Goal: Information Seeking & Learning: Learn about a topic

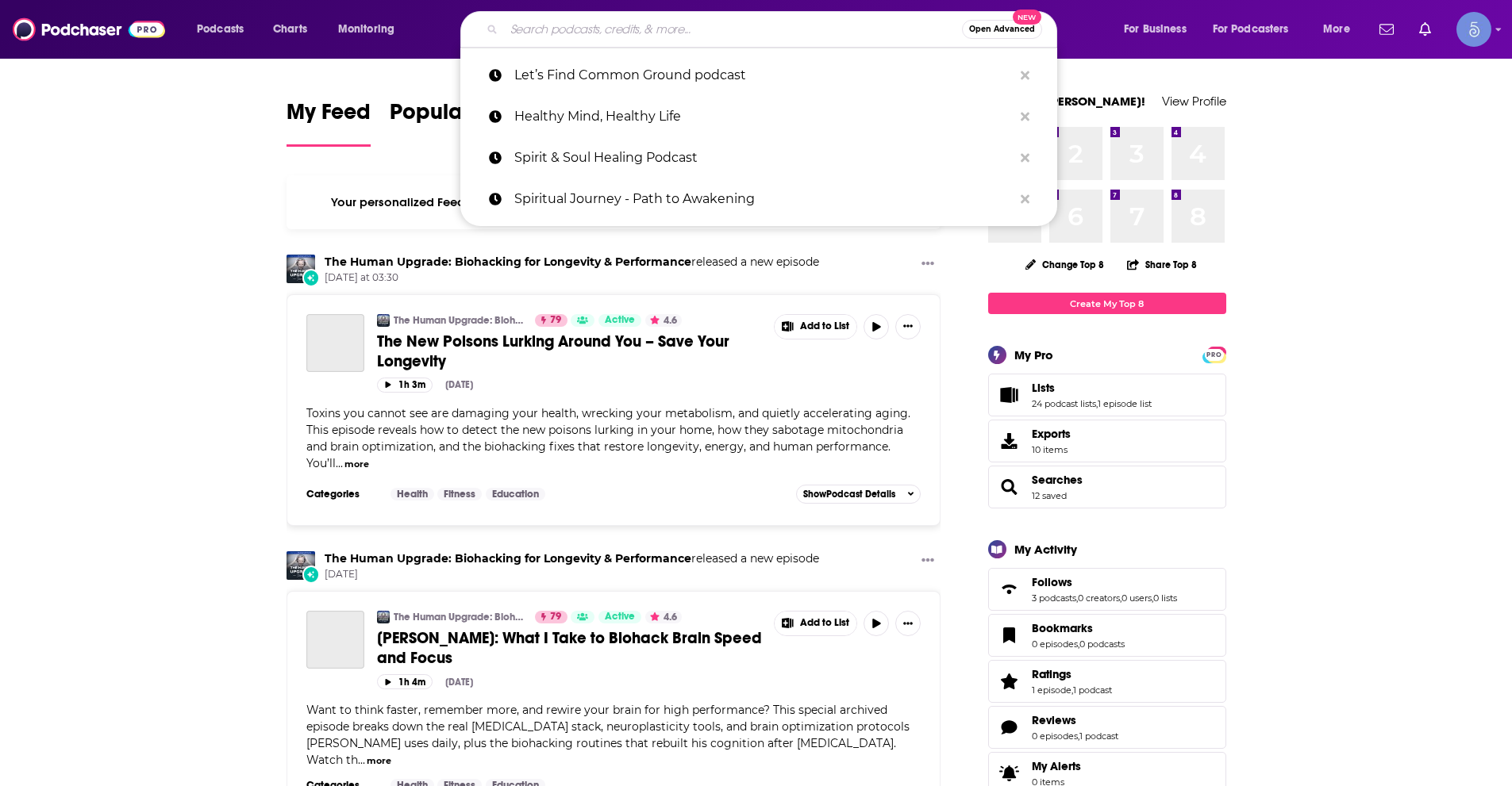
click at [618, 30] on input "Search podcasts, credits, & more..." at bounding box center [733, 29] width 458 height 25
paste input "Tell Me Something Messy with [PERSON_NAME]"
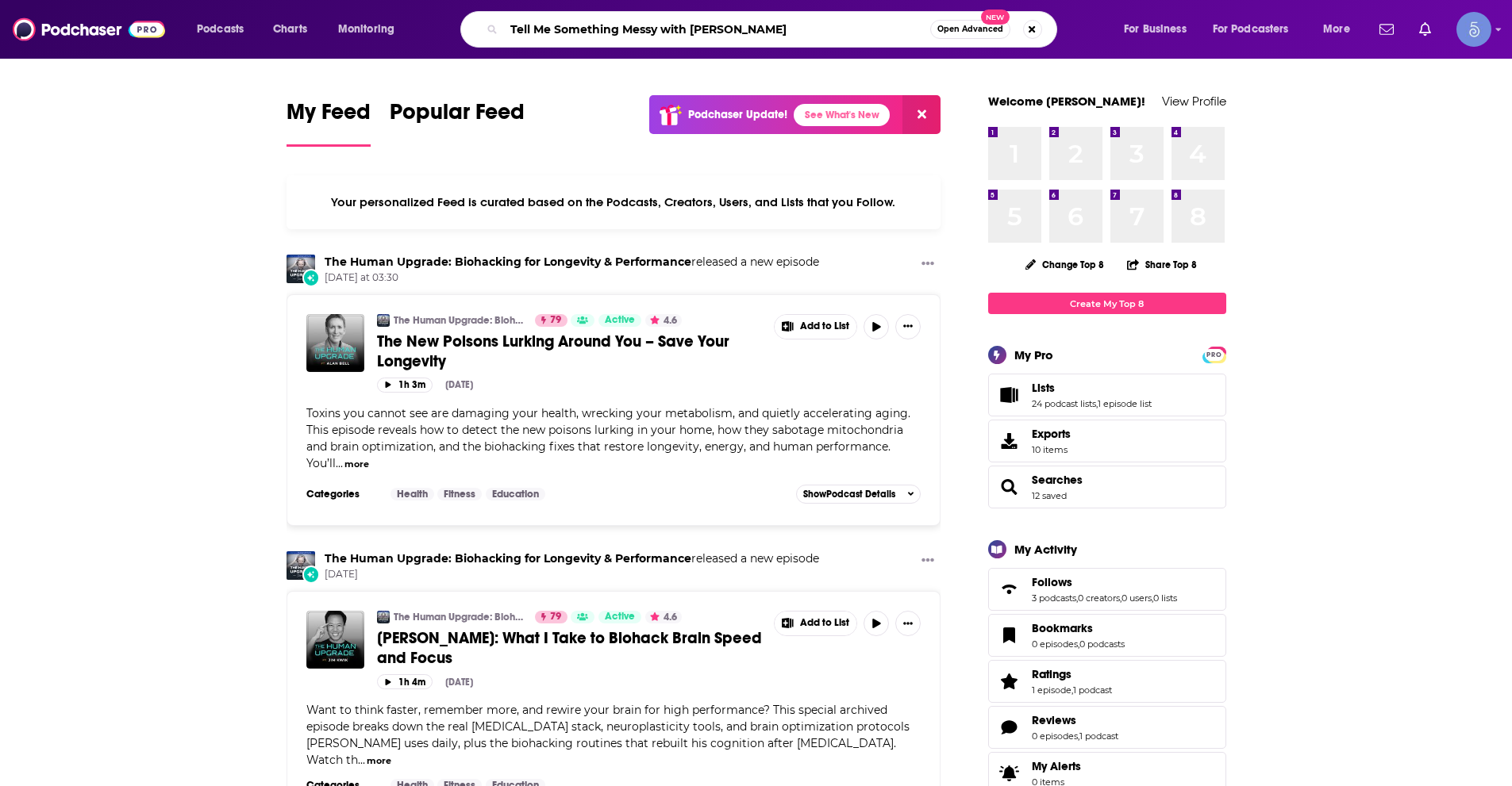
type input "Tell Me Something Messy with [PERSON_NAME]"
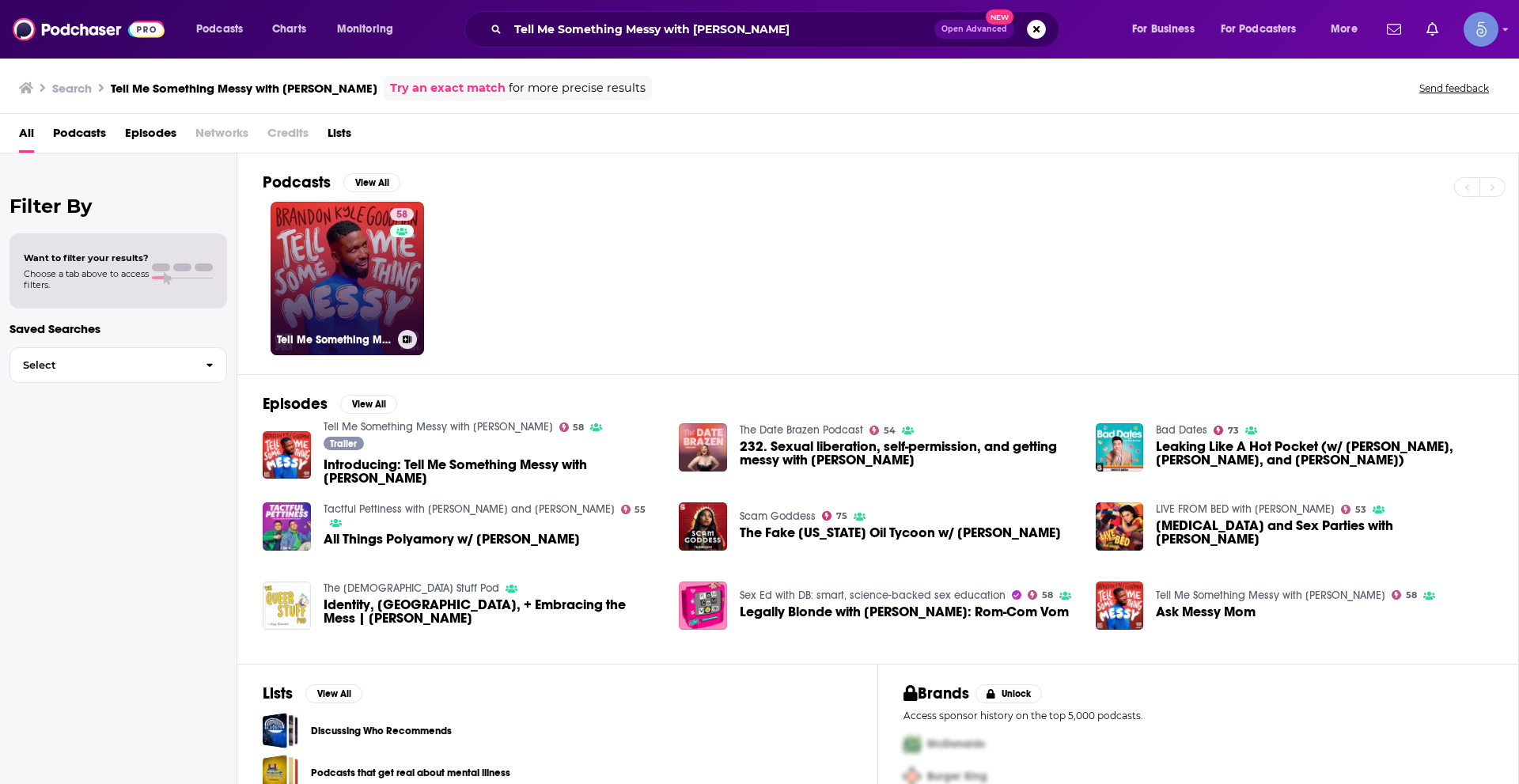
click at [374, 262] on link "58 Tell Me Something Messy with [PERSON_NAME]" at bounding box center [347, 278] width 153 height 153
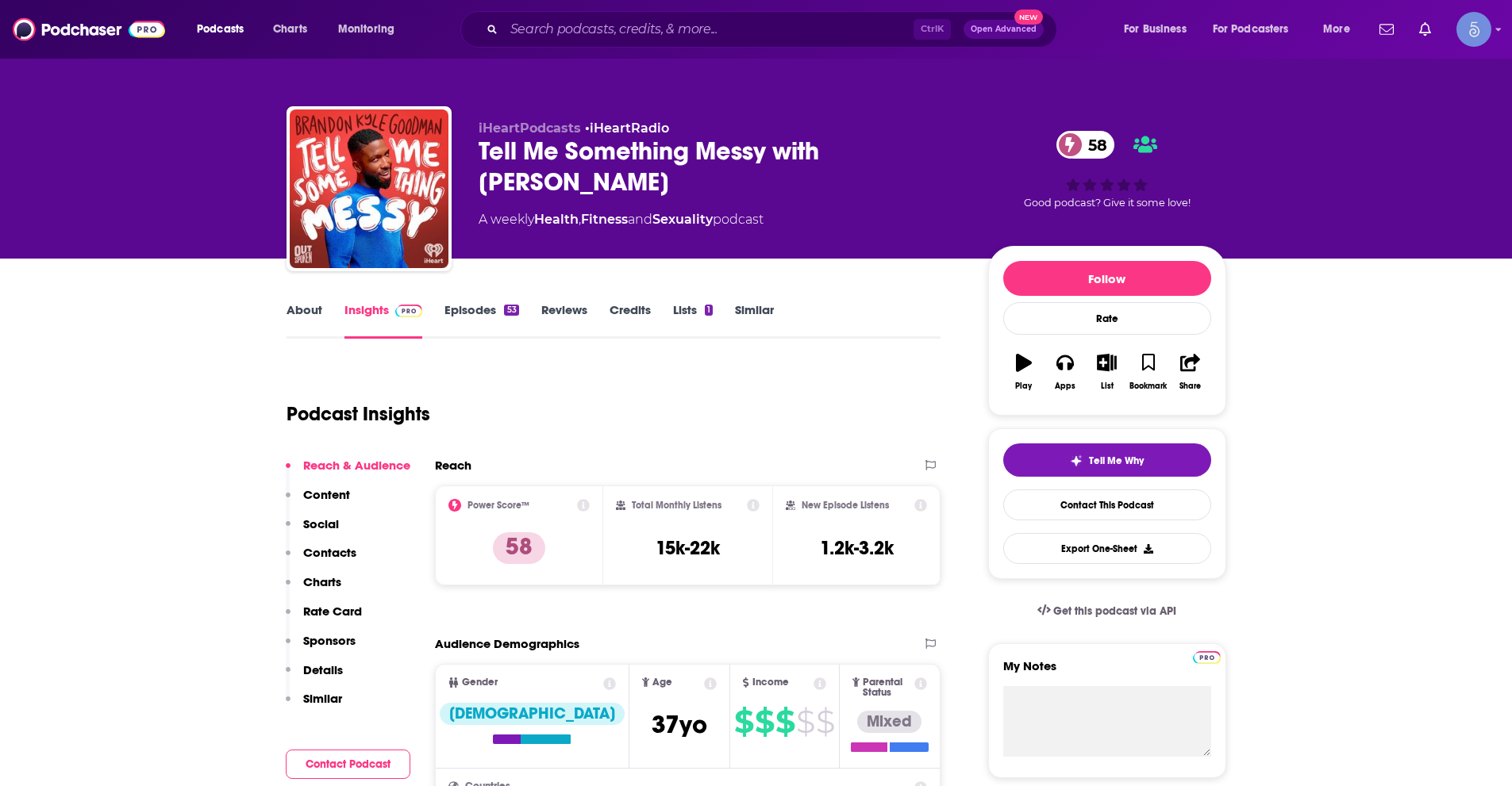
click at [649, 43] on div "Ctrl K Open Advanced New" at bounding box center [758, 30] width 597 height 37
click at [656, 32] on input "Search podcasts, credits, & more..." at bounding box center [709, 29] width 409 height 25
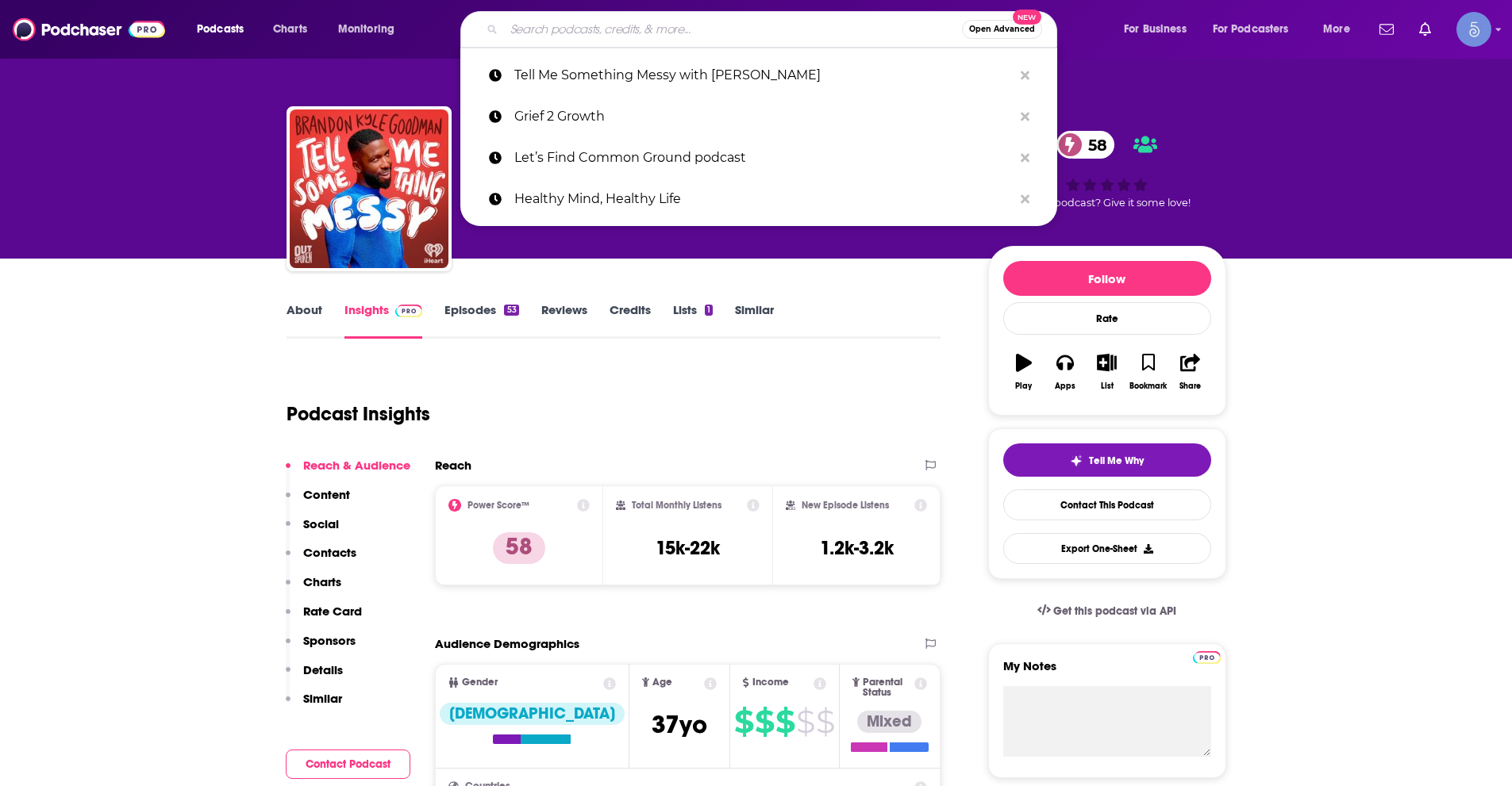
paste input "Intelligent Change with [PERSON_NAME]"
type input "Intelligent Change with [PERSON_NAME]"
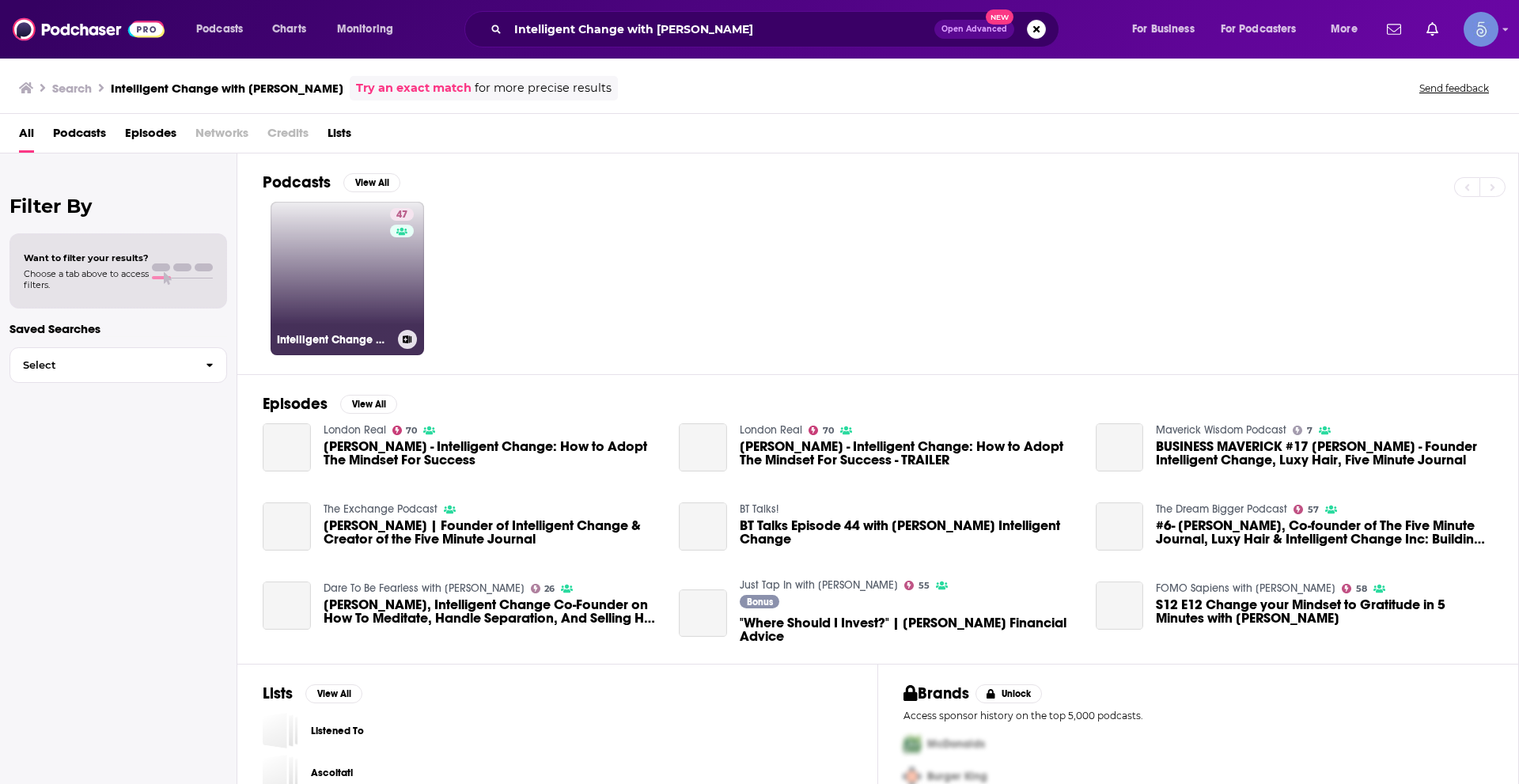
click at [350, 273] on link "47 Intelligent Change with [PERSON_NAME]" at bounding box center [347, 278] width 153 height 153
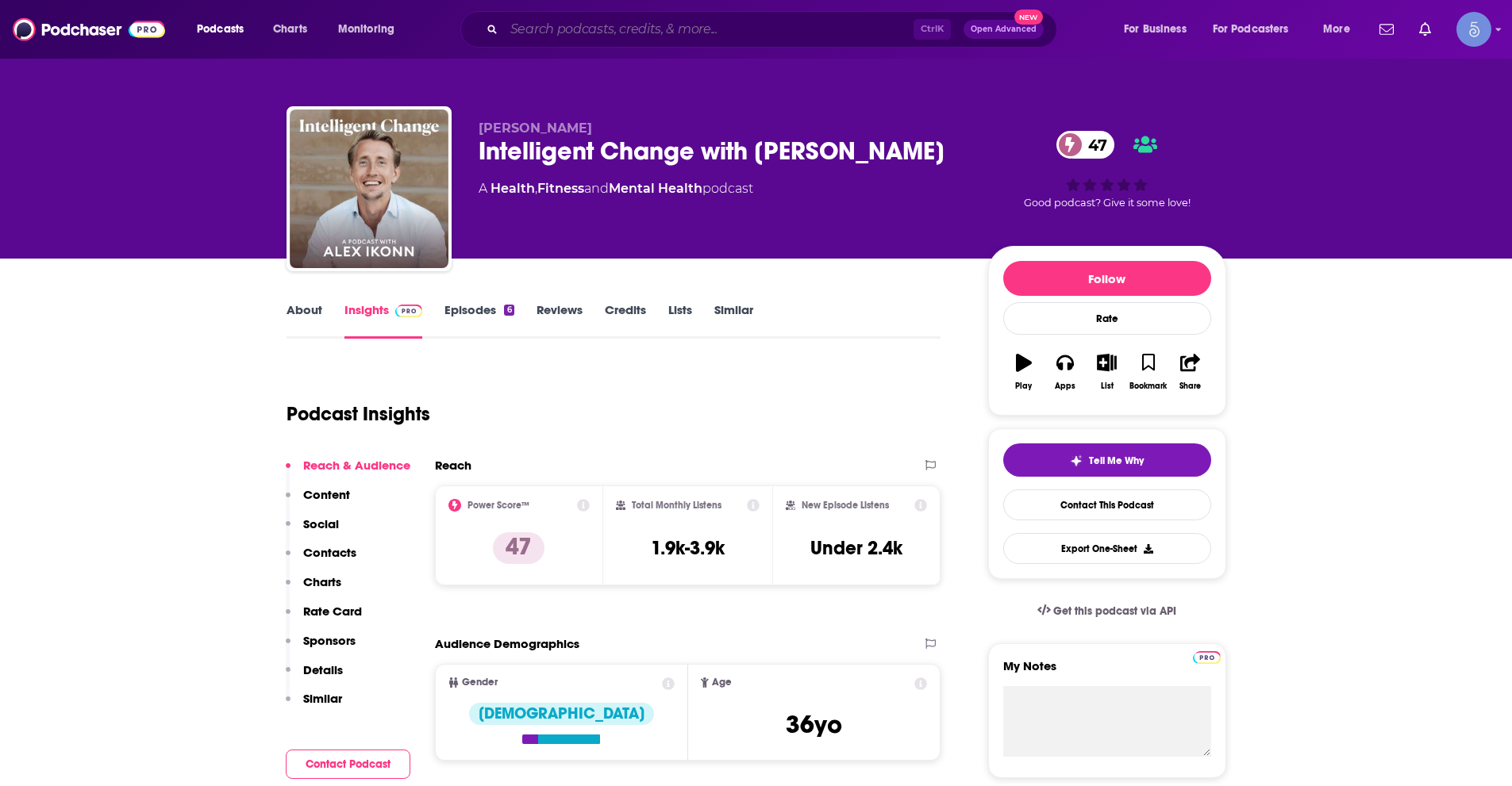
click at [604, 20] on input "Search podcasts, credits, & more..." at bounding box center [709, 29] width 409 height 25
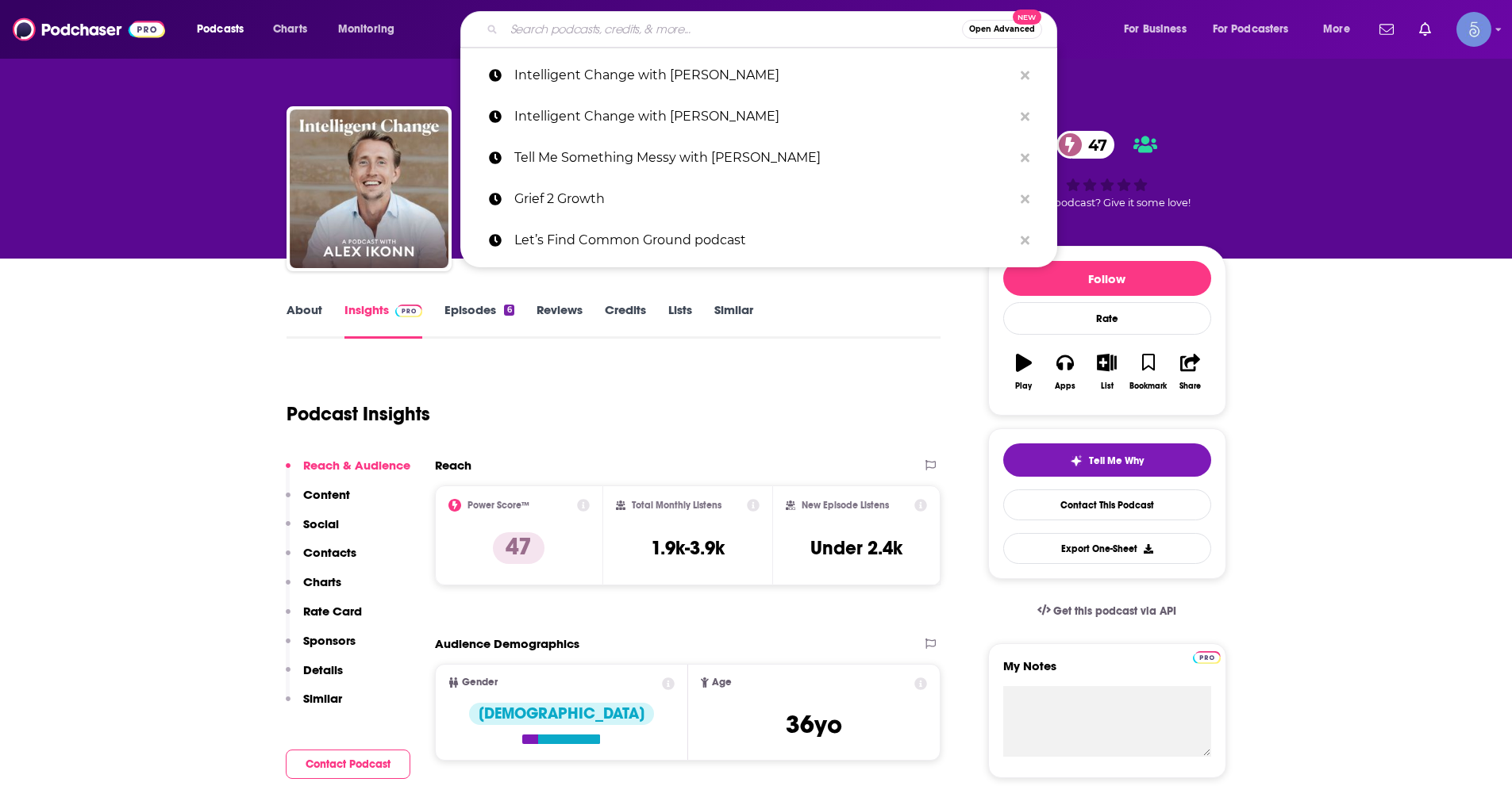
paste input "Your Brain Explained"
type input "Your Brain Explained"
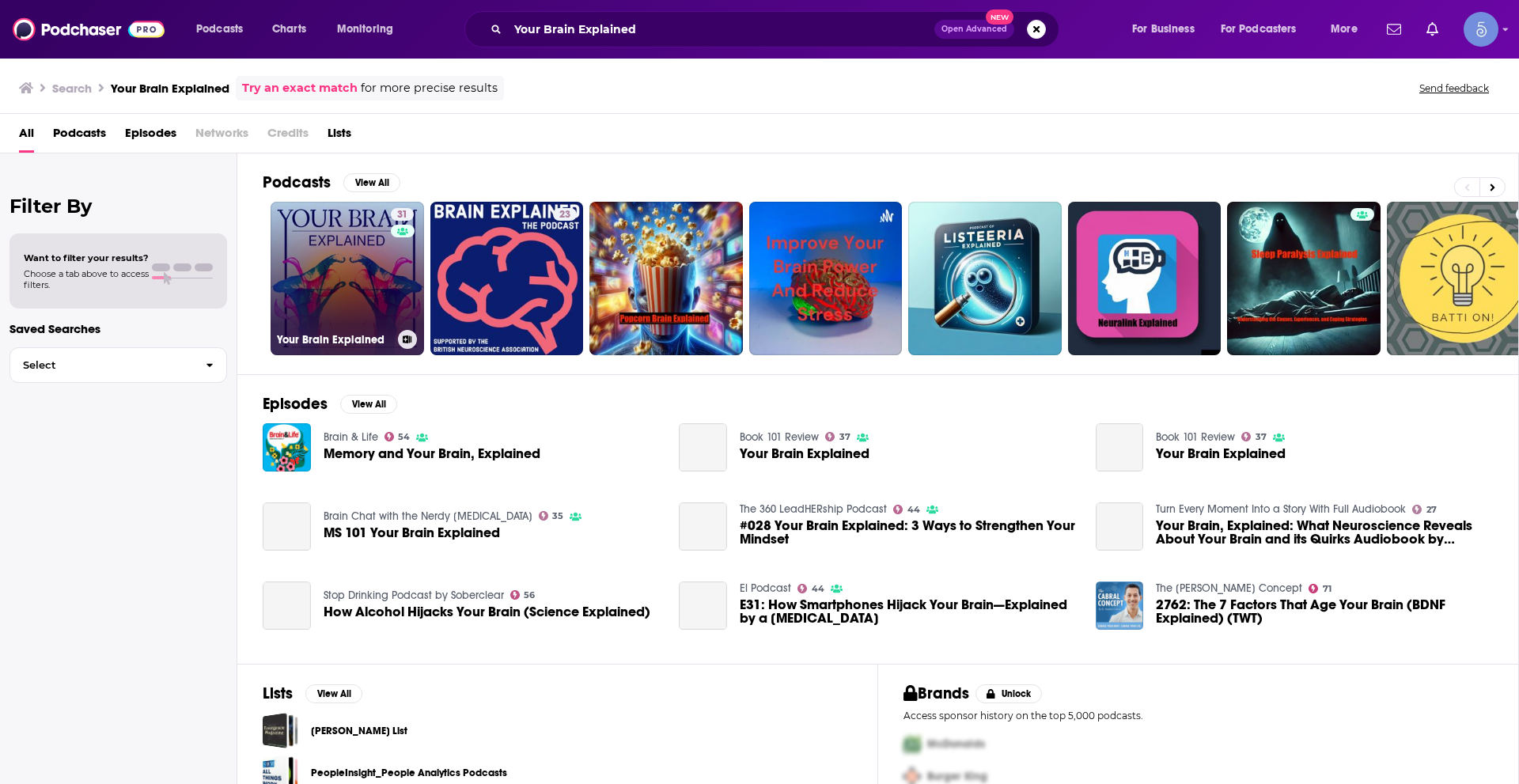
click at [329, 258] on link "31 Your Brain Explained" at bounding box center [347, 278] width 153 height 153
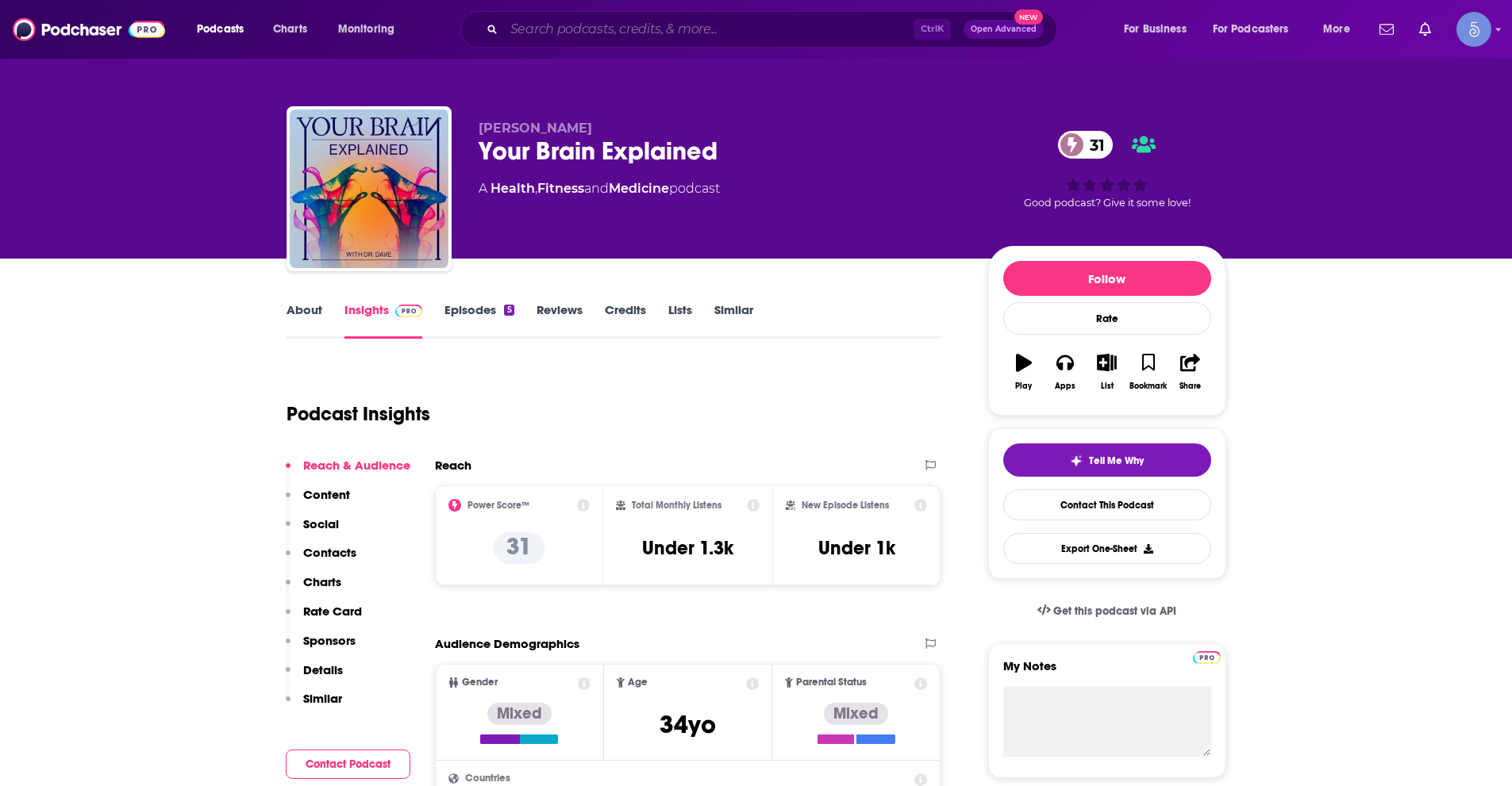
click at [587, 18] on input "Search podcasts, credits, & more..." at bounding box center [709, 29] width 409 height 25
paste input "The Realignment Podcast with [PERSON_NAME]"
type input "The Realignment Podcast with [PERSON_NAME]"
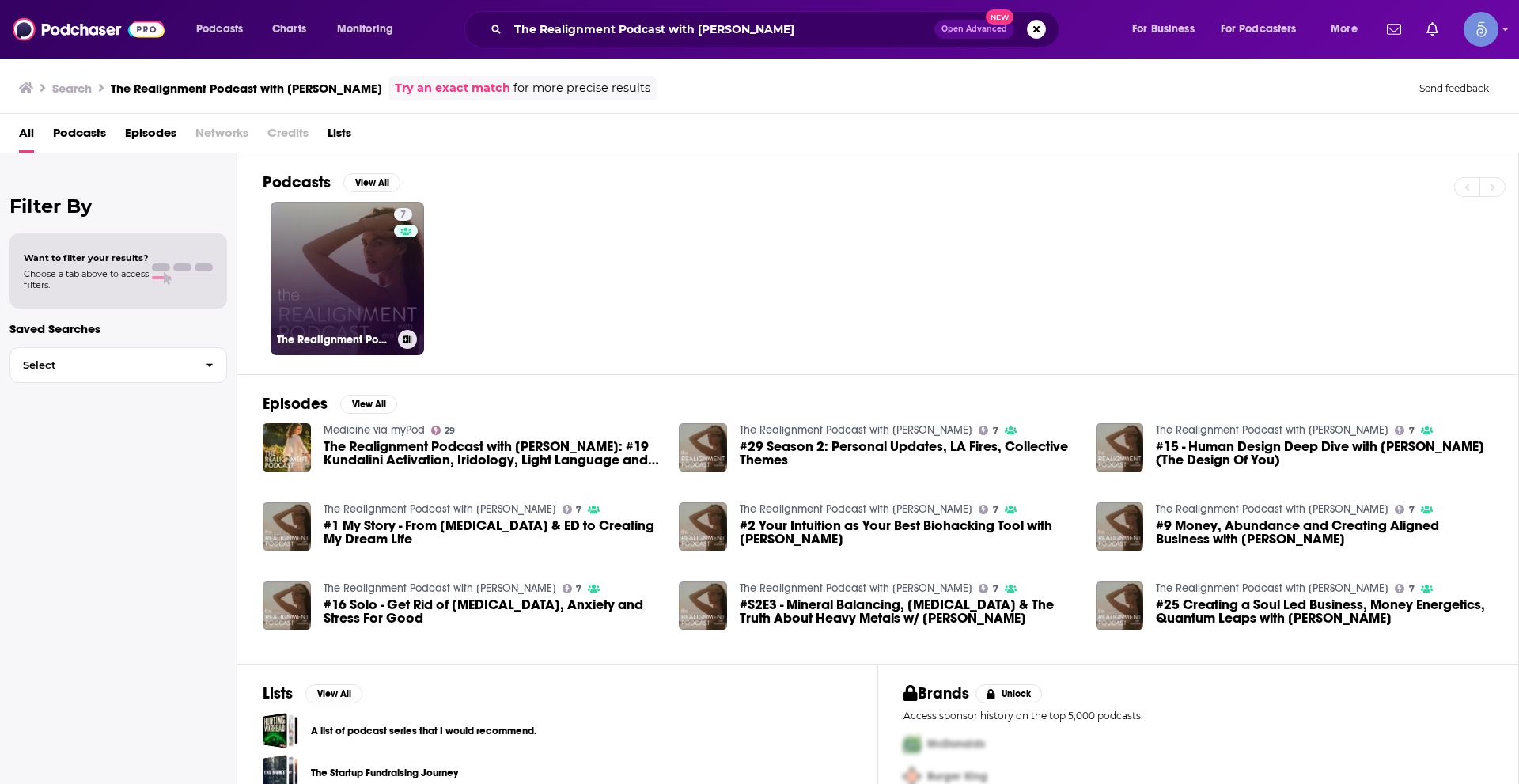
click at [344, 307] on link "7 The Realignment Podcast with [PERSON_NAME]" at bounding box center [347, 278] width 153 height 153
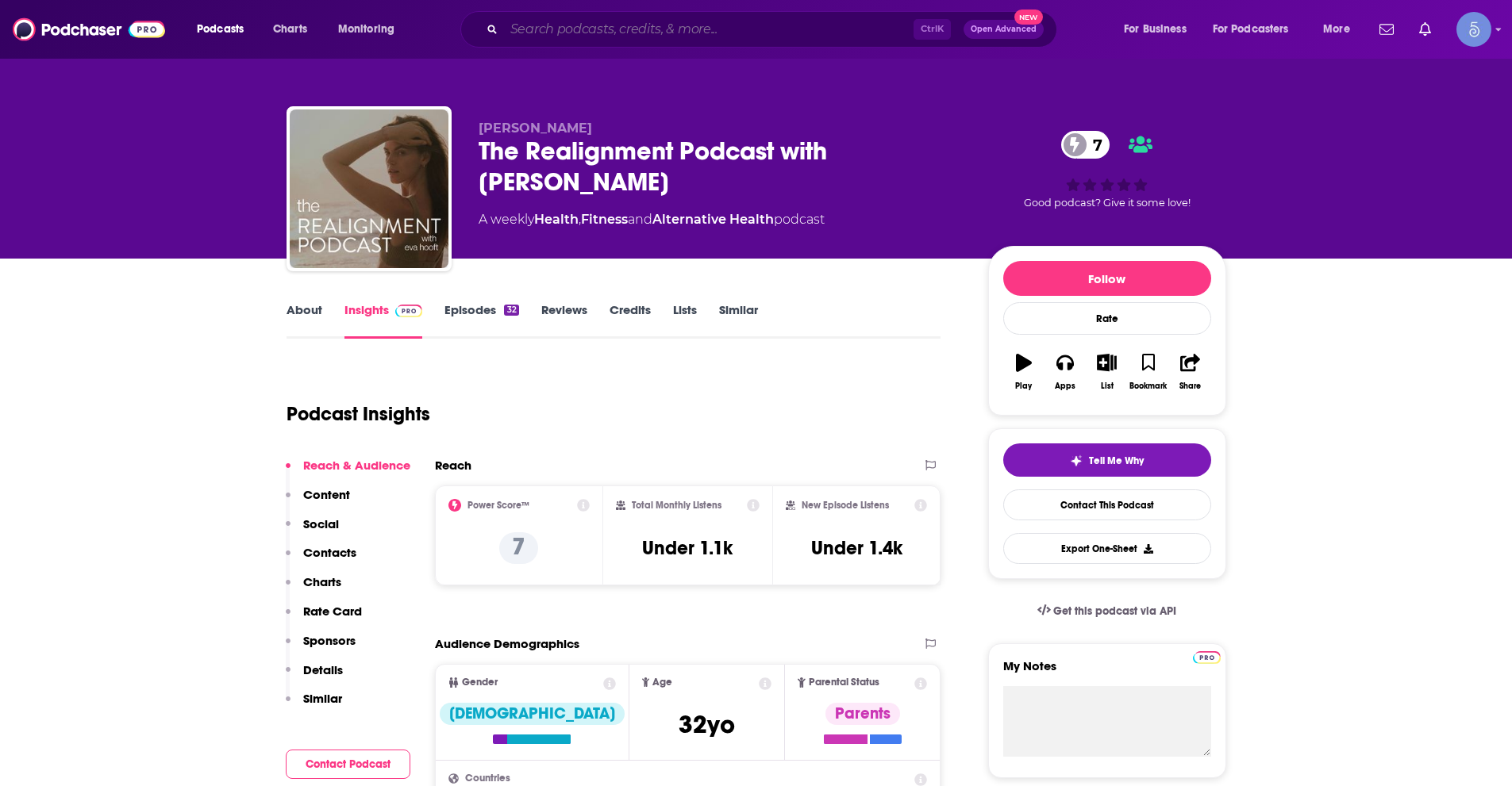
click at [588, 25] on input "Search podcasts, credits, & more..." at bounding box center [709, 29] width 409 height 25
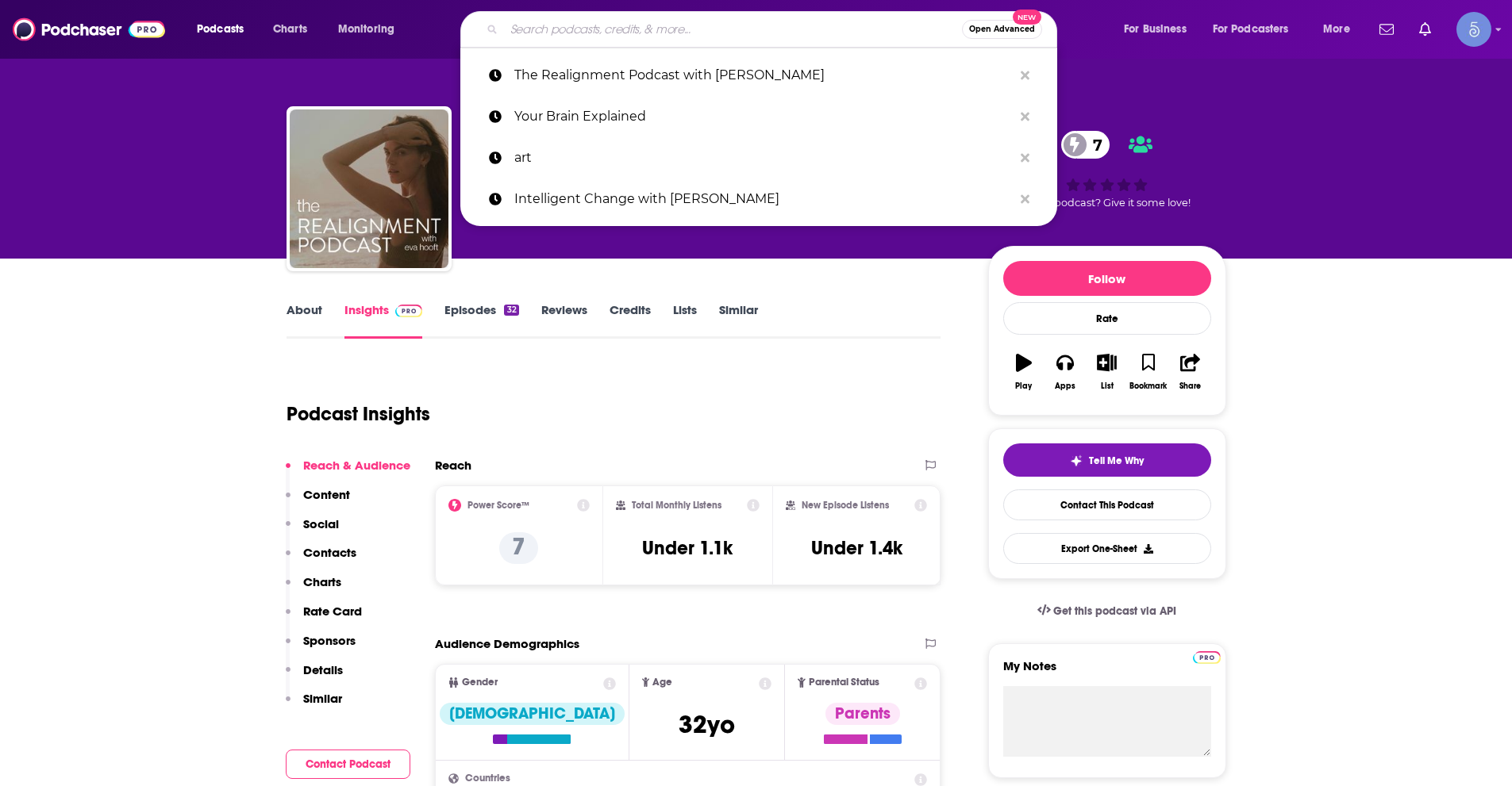
paste input "Satellite Sisters"
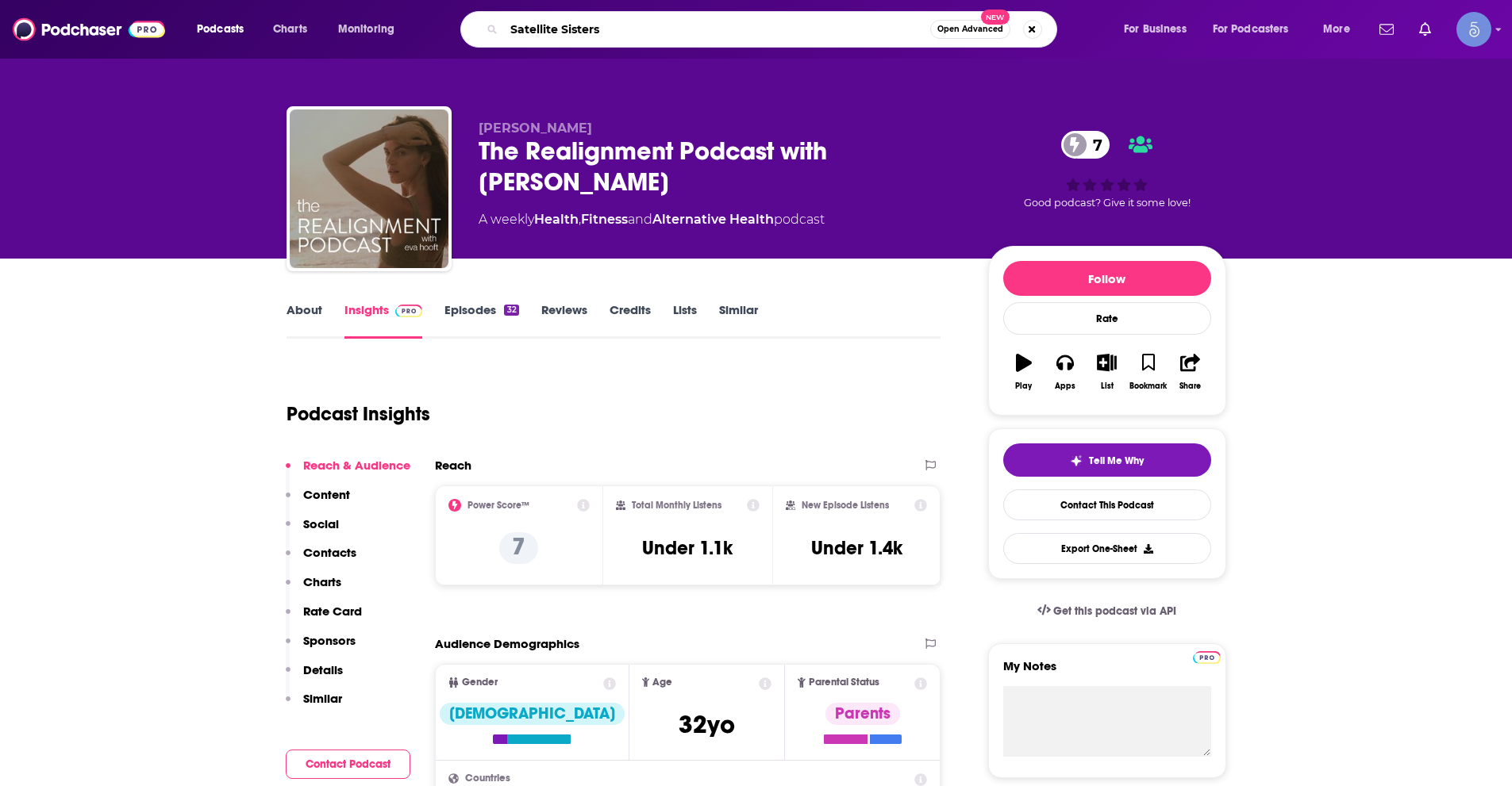
type input "Satellite Sisters"
